Goal: Information Seeking & Learning: Find specific fact

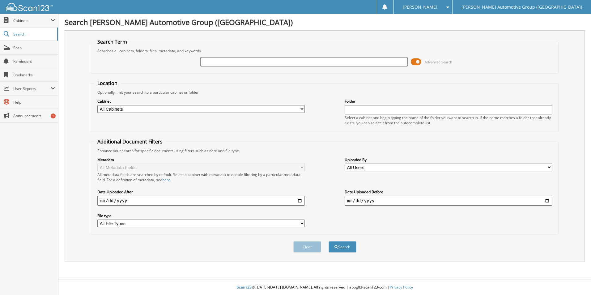
drag, startPoint x: 374, startPoint y: 60, endPoint x: 449, endPoint y: 74, distance: 76.0
click at [374, 60] on input "text" at bounding box center [303, 61] width 207 height 9
type input "SFB26976"
click at [140, 108] on select "All Cabinets ACCOUNTS PAYABLE ACCOUNTS RECEIVABLE CANCELLATIONS CO LCC LCD CAR …" at bounding box center [200, 109] width 207 height 8
select select "44275"
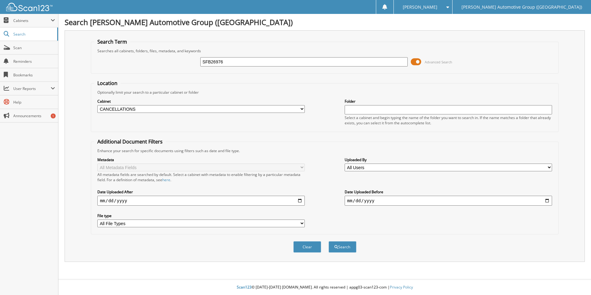
click at [97, 105] on select "All Cabinets ACCOUNTS PAYABLE ACCOUNTS RECEIVABLE CANCELLATIONS CO LCC LCD CAR …" at bounding box center [200, 109] width 207 height 8
click at [343, 243] on button "Search" at bounding box center [342, 246] width 28 height 11
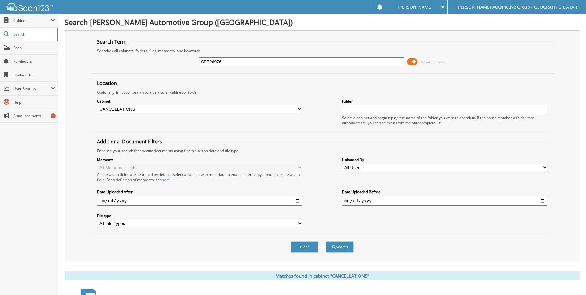
drag, startPoint x: 291, startPoint y: 61, endPoint x: 173, endPoint y: 56, distance: 118.7
click at [173, 56] on div "SFB26976 Advanced Search" at bounding box center [322, 61] width 456 height 17
type input "LR265862"
click at [326, 241] on button "Search" at bounding box center [340, 246] width 28 height 11
click at [76, 56] on div "Search Term Searches all cabinets, folders, files, metadata, and keywords LR265…" at bounding box center [322, 145] width 515 height 231
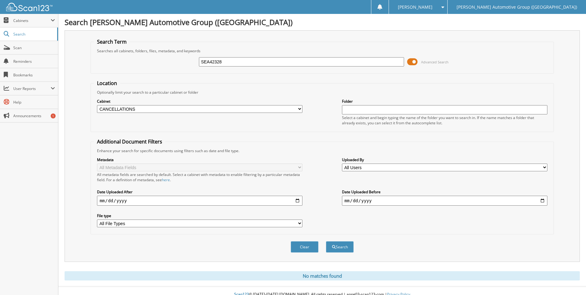
type input "SEA42328"
click at [326, 241] on button "Search" at bounding box center [340, 246] width 28 height 11
drag, startPoint x: 293, startPoint y: 60, endPoint x: 153, endPoint y: 62, distance: 140.3
click at [165, 60] on div "SEA42328 Advanced Search" at bounding box center [322, 61] width 456 height 17
type input "MRA25396"
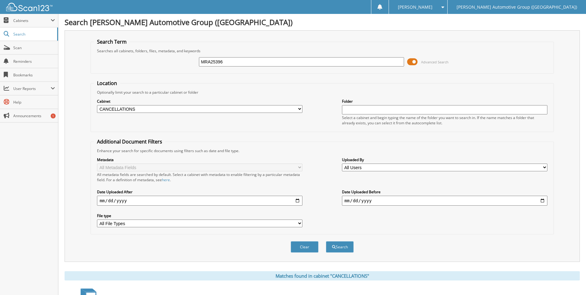
click at [326, 241] on button "Search" at bounding box center [340, 246] width 28 height 11
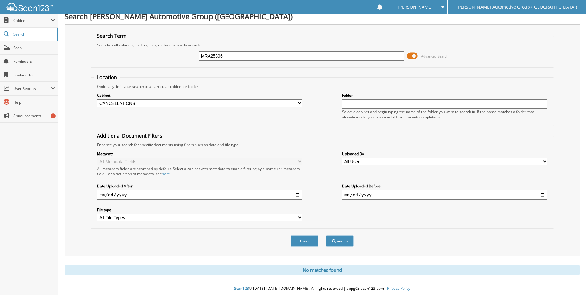
scroll to position [7, 0]
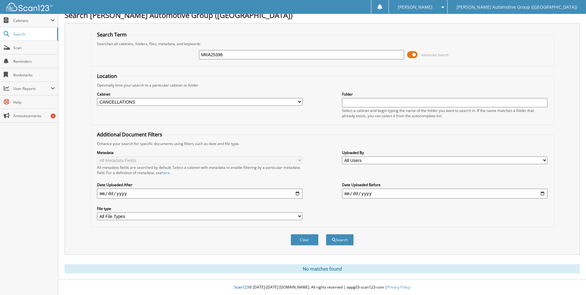
drag, startPoint x: 229, startPoint y: 55, endPoint x: 146, endPoint y: 46, distance: 84.2
click at [202, 59] on div "MRA25396" at bounding box center [301, 54] width 205 height 11
type input "RLA34816"
click at [326, 234] on button "Search" at bounding box center [340, 239] width 28 height 11
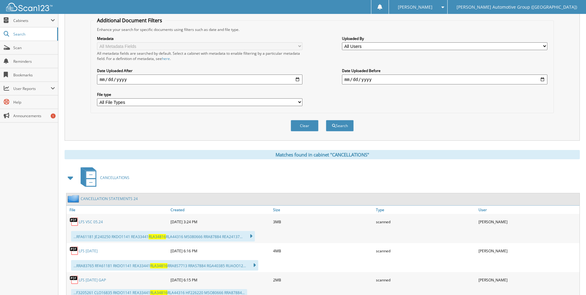
scroll to position [66, 0]
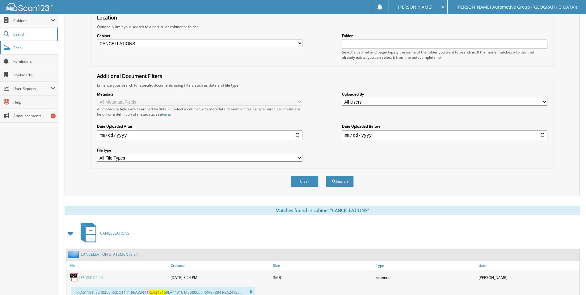
click at [21, 46] on span "Scan" at bounding box center [34, 47] width 42 height 5
